Goal: Communication & Community: Answer question/provide support

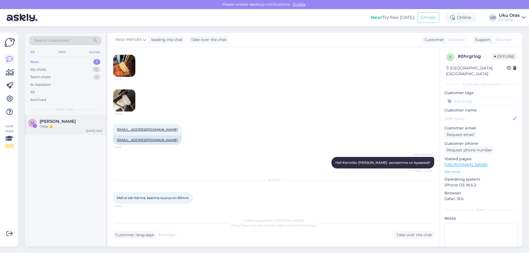
click at [48, 129] on div "M [PERSON_NAME] Okay.👍 [DATE] 16:01" at bounding box center [65, 125] width 81 height 20
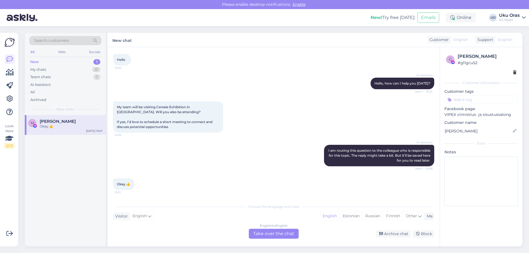
scroll to position [429, 0]
drag, startPoint x: 152, startPoint y: 123, endPoint x: 193, endPoint y: 122, distance: 41.6
click at [193, 122] on span "My team will be visiting Cersaie Exhibition in [GEOGRAPHIC_DATA]. Will you also…" at bounding box center [165, 117] width 96 height 24
drag, startPoint x: 131, startPoint y: 126, endPoint x: 143, endPoint y: 125, distance: 12.2
click at [143, 125] on span "My team will be visiting Cersaie Exhibition in [GEOGRAPHIC_DATA]. Will you also…" at bounding box center [165, 117] width 96 height 24
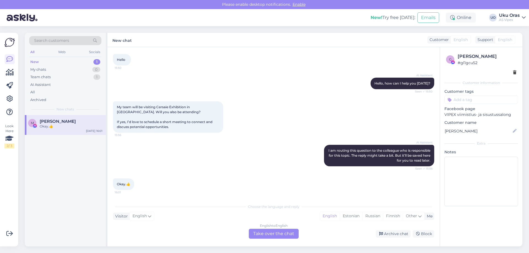
click at [309, 149] on div "AI Assistant I am routing this question to the colleague who is responsible for…" at bounding box center [273, 156] width 321 height 34
click at [48, 71] on div "My chats 0" at bounding box center [65, 70] width 72 height 8
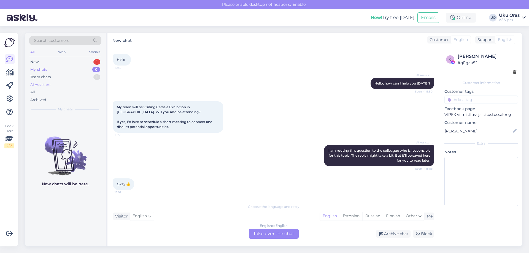
click at [50, 81] on div "AI Assistant" at bounding box center [65, 85] width 72 height 8
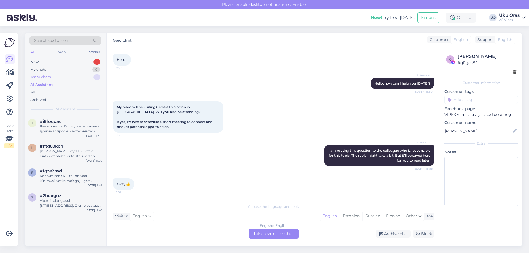
click at [51, 77] on div "Team chats 1" at bounding box center [65, 77] width 72 height 8
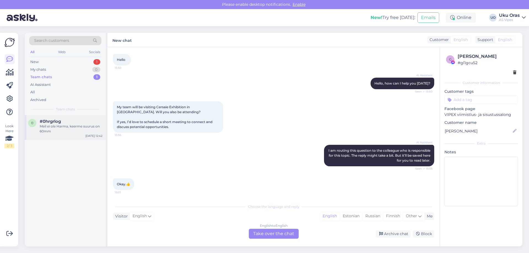
click at [59, 136] on div "0 #0hrgrlog Meil ei ole Harma, keerme suurus on 60mm [DATE] 12:42" at bounding box center [65, 127] width 81 height 25
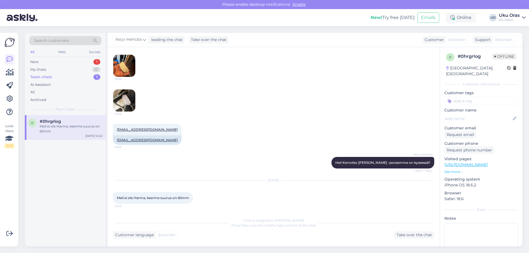
scroll to position [22, 0]
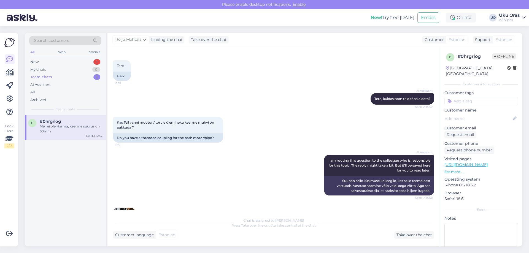
drag, startPoint x: 256, startPoint y: 166, endPoint x: 230, endPoint y: 49, distance: 120.4
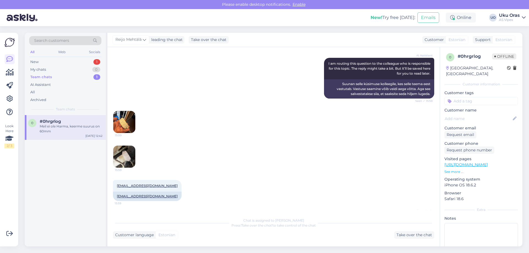
scroll to position [175, 0]
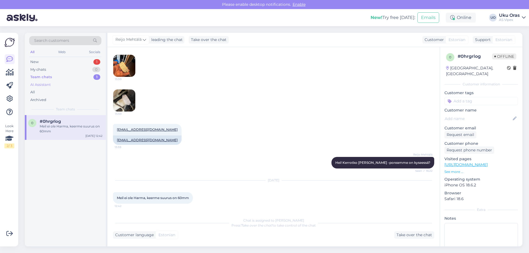
click at [53, 81] on div "AI Assistant" at bounding box center [65, 85] width 72 height 8
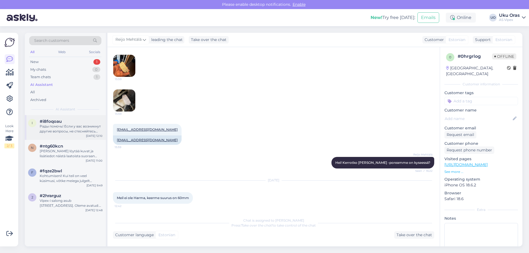
click at [72, 137] on div "i #i8foqoau Рады помочь! Если у вас возникнут другие вопросы, не стесняйтесь об…" at bounding box center [65, 127] width 81 height 25
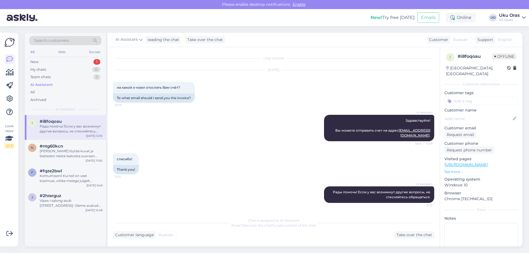
scroll to position [0, 0]
click at [56, 63] on div "New 1" at bounding box center [65, 62] width 72 height 8
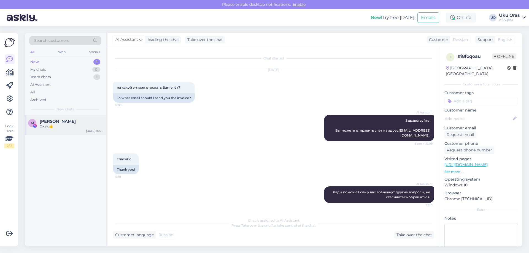
click at [62, 120] on span "[PERSON_NAME]" at bounding box center [58, 121] width 36 height 5
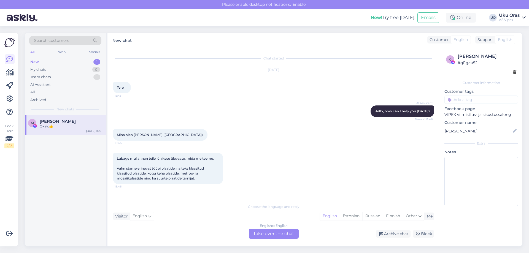
scroll to position [429, 0]
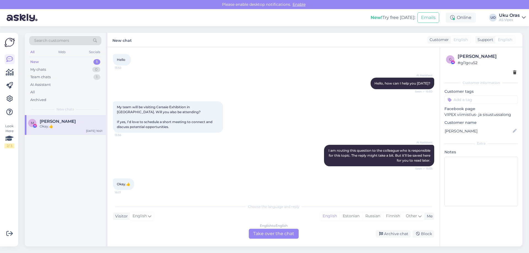
click at [52, 63] on div "New 1" at bounding box center [65, 62] width 72 height 8
click at [54, 60] on div "New 1" at bounding box center [65, 62] width 72 height 8
